Goal: Find specific page/section: Find specific page/section

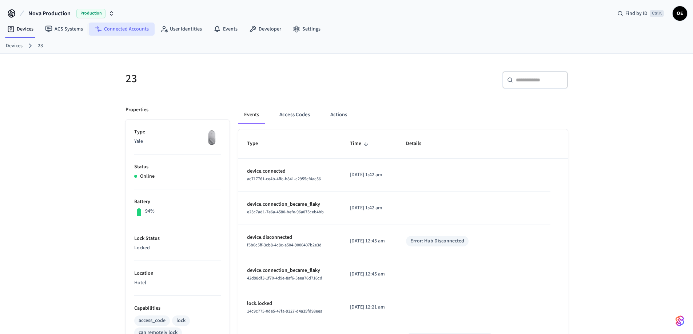
click at [124, 29] on link "Connected Accounts" at bounding box center [122, 29] width 66 height 13
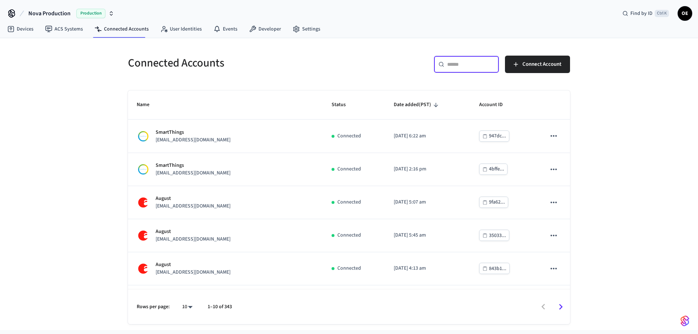
click at [479, 65] on input "text" at bounding box center [470, 64] width 47 height 7
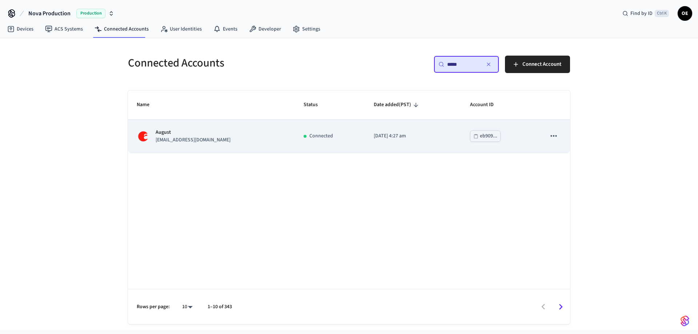
type input "*****"
click at [231, 139] on p "[EMAIL_ADDRESS][DOMAIN_NAME]" at bounding box center [193, 140] width 75 height 8
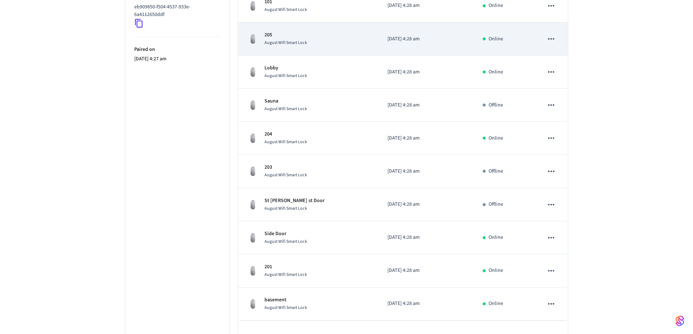
scroll to position [198, 0]
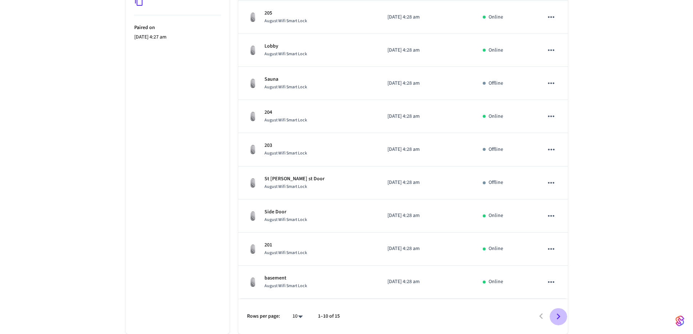
click at [555, 316] on icon "Go to next page" at bounding box center [558, 316] width 11 height 11
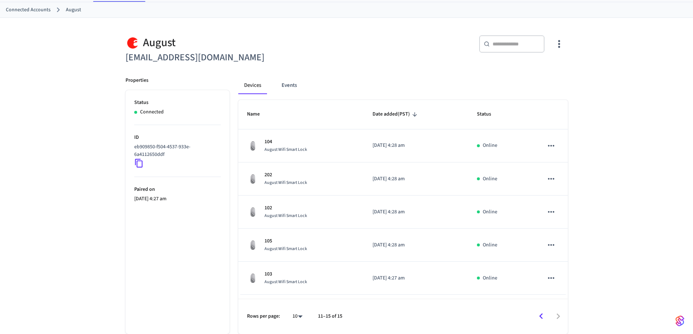
scroll to position [36, 0]
click at [539, 315] on icon "Go to previous page" at bounding box center [540, 316] width 11 height 11
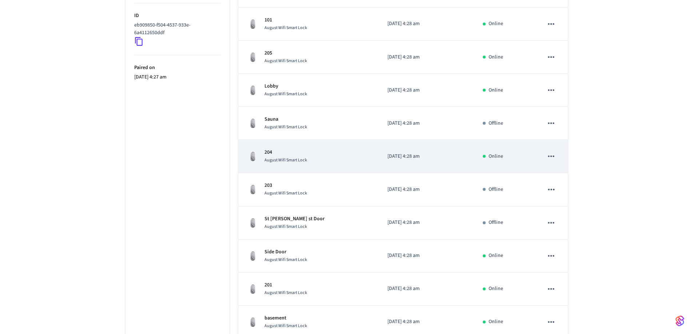
scroll to position [158, 0]
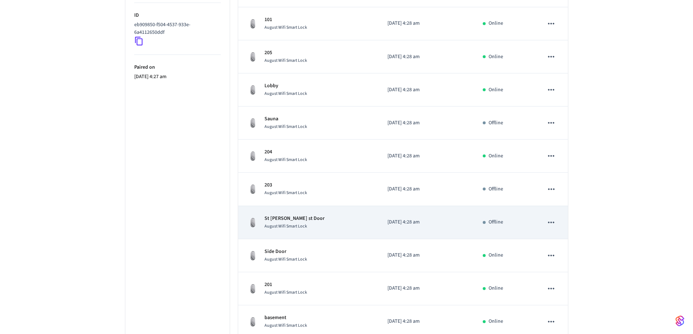
click at [293, 221] on p "St [PERSON_NAME] st Door" at bounding box center [294, 219] width 60 height 8
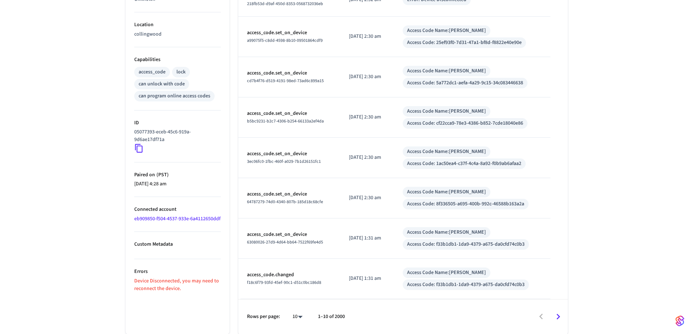
scroll to position [249, 0]
click at [559, 316] on icon "Go to next page" at bounding box center [558, 316] width 11 height 11
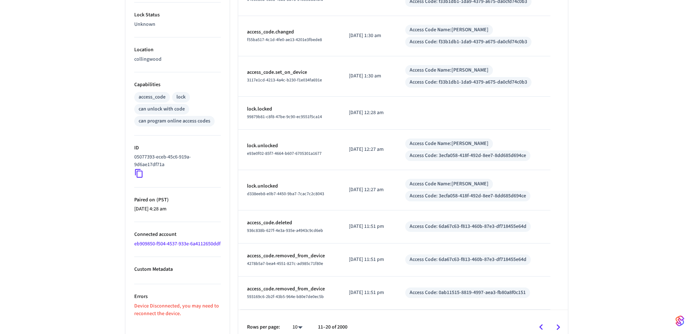
scroll to position [235, 0]
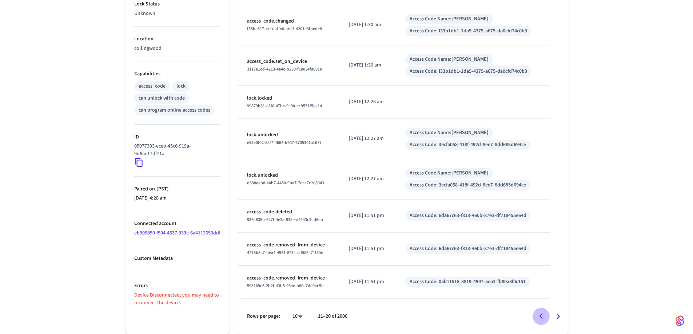
click at [539, 316] on icon "Go to previous page" at bounding box center [540, 316] width 11 height 11
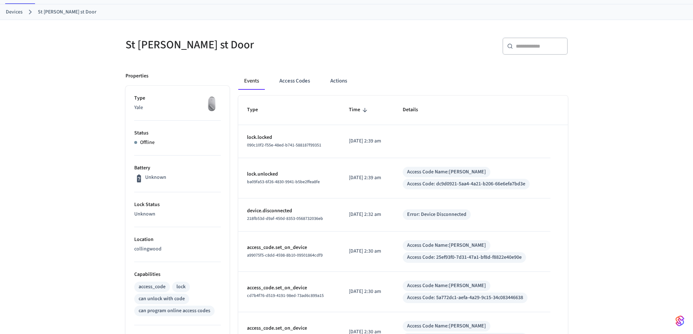
scroll to position [0, 0]
